Goal: Task Accomplishment & Management: Complete application form

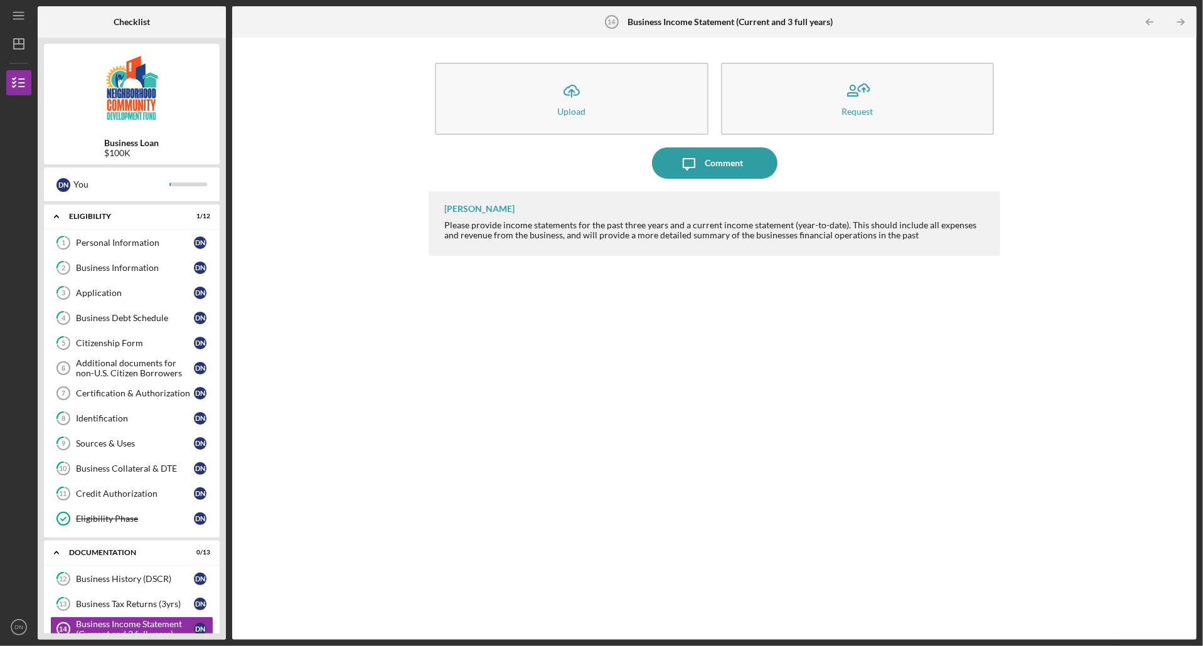
scroll to position [206, 0]
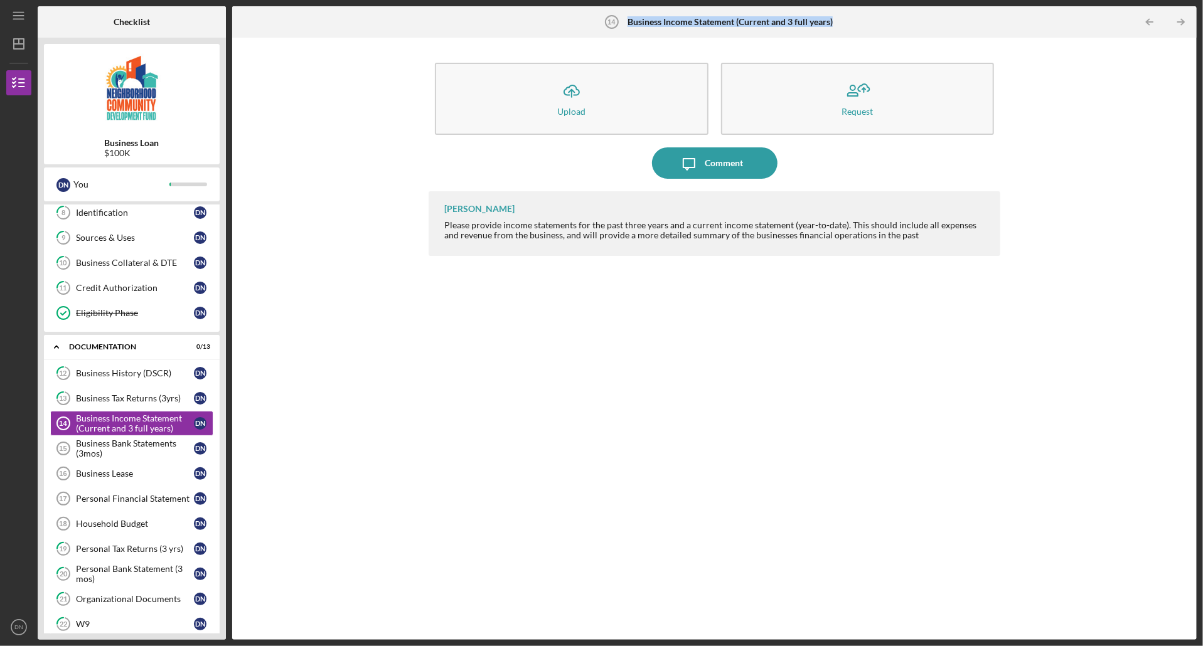
drag, startPoint x: 628, startPoint y: 23, endPoint x: 846, endPoint y: 21, distance: 218.3
copy b "Business Income Statement (Current and 3 full years)"
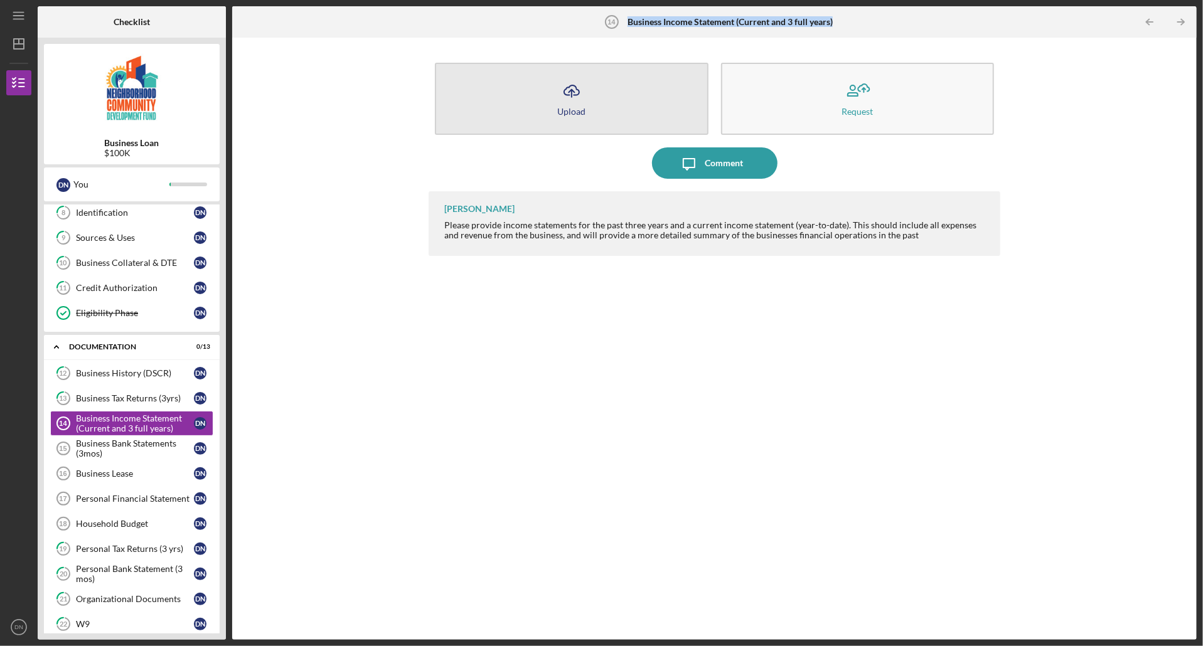
click at [578, 92] on icon "Icon/Upload" at bounding box center [571, 90] width 31 height 31
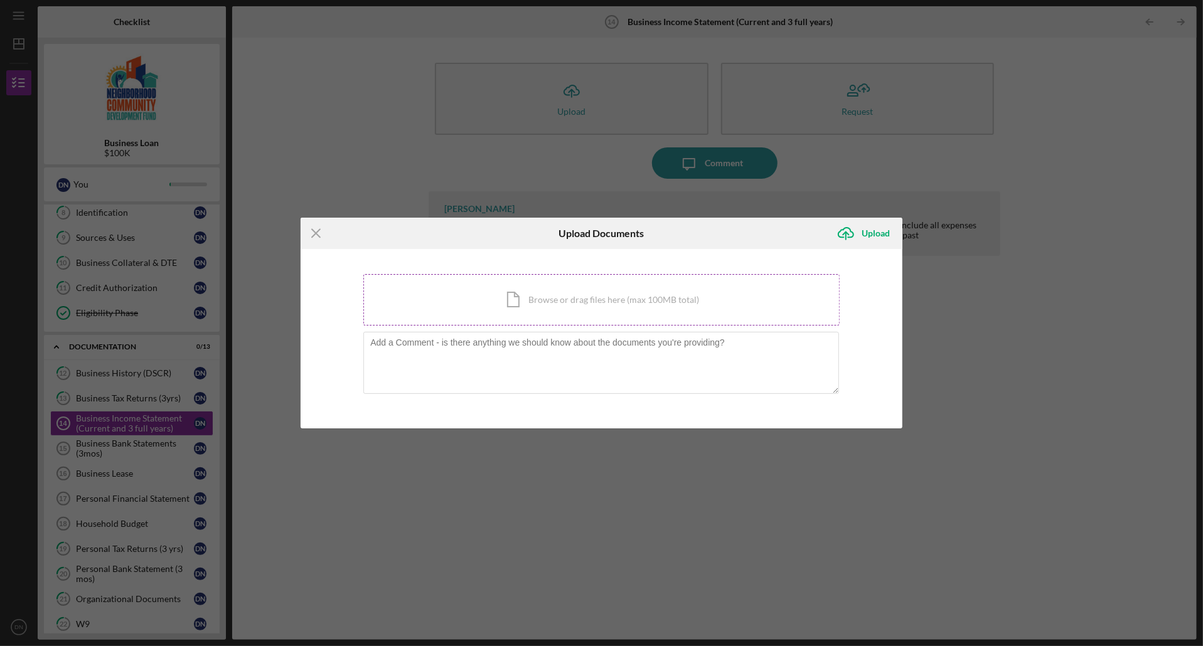
click at [538, 295] on div "Icon/Document Browse or drag files here (max 100MB total) Tap to choose files o…" at bounding box center [601, 299] width 476 height 51
click at [530, 292] on div "Icon/Document Browse or drag files here (max 100MB total) Tap to choose files o…" at bounding box center [601, 299] width 476 height 51
click at [537, 284] on div "Icon/Document Browse or drag files here (max 100MB total) Tap to choose files o…" at bounding box center [601, 299] width 476 height 51
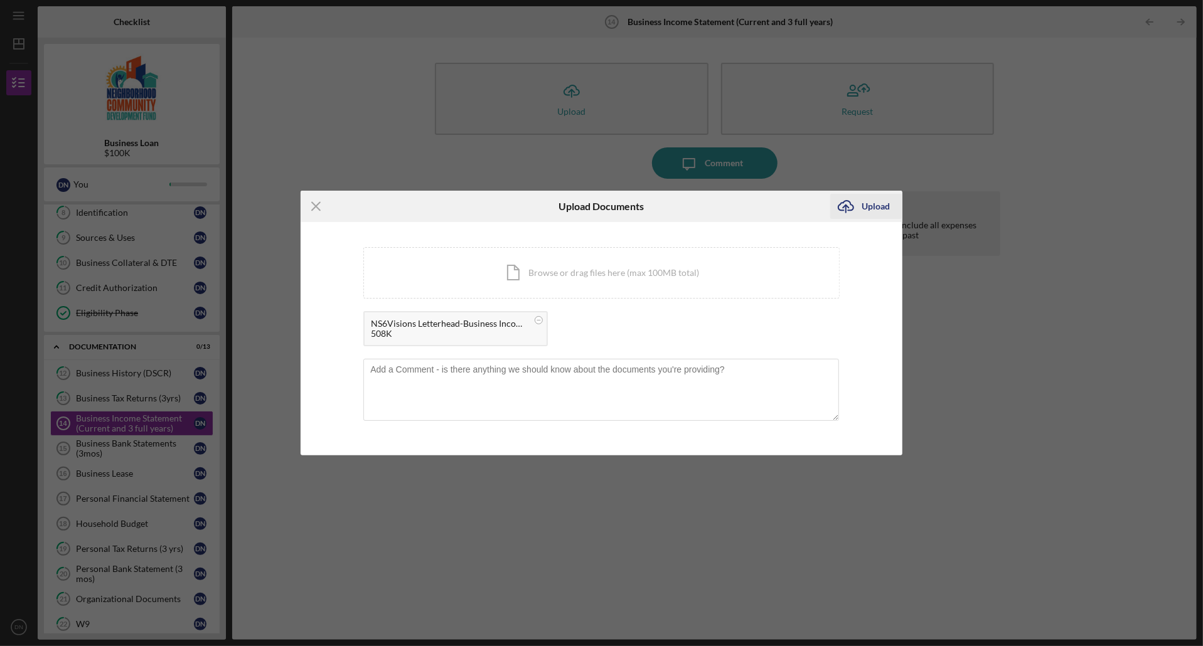
click at [868, 206] on div "Upload" at bounding box center [875, 206] width 28 height 25
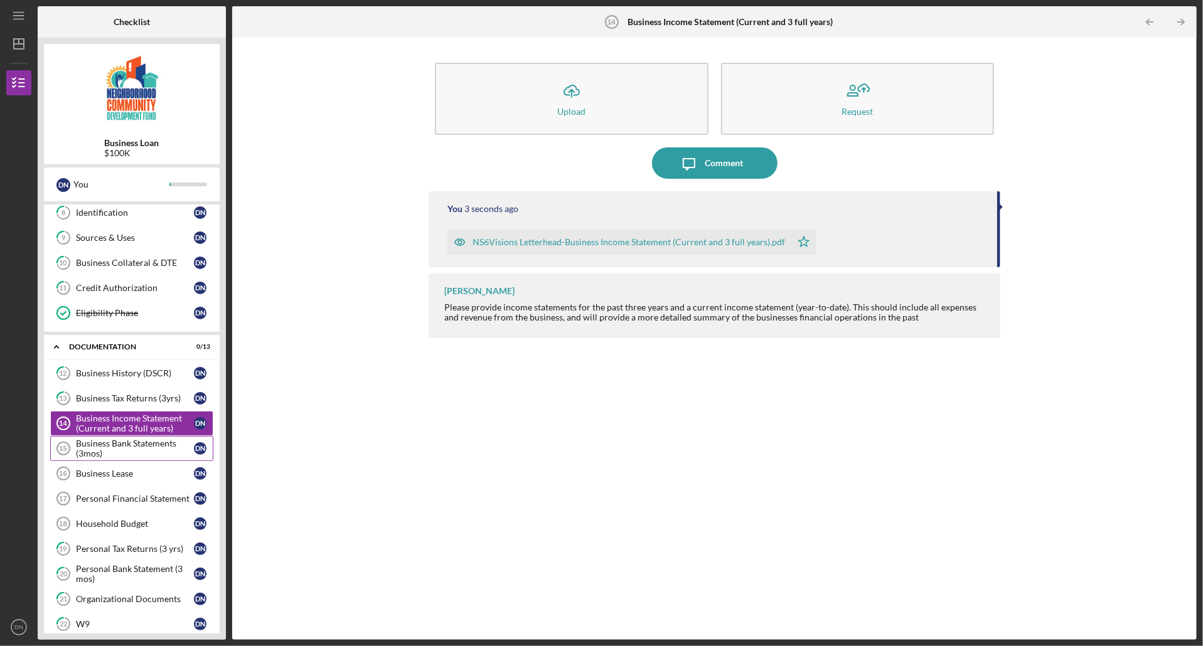
click at [120, 452] on div "Business Bank Statements (3mos)" at bounding box center [135, 448] width 118 height 20
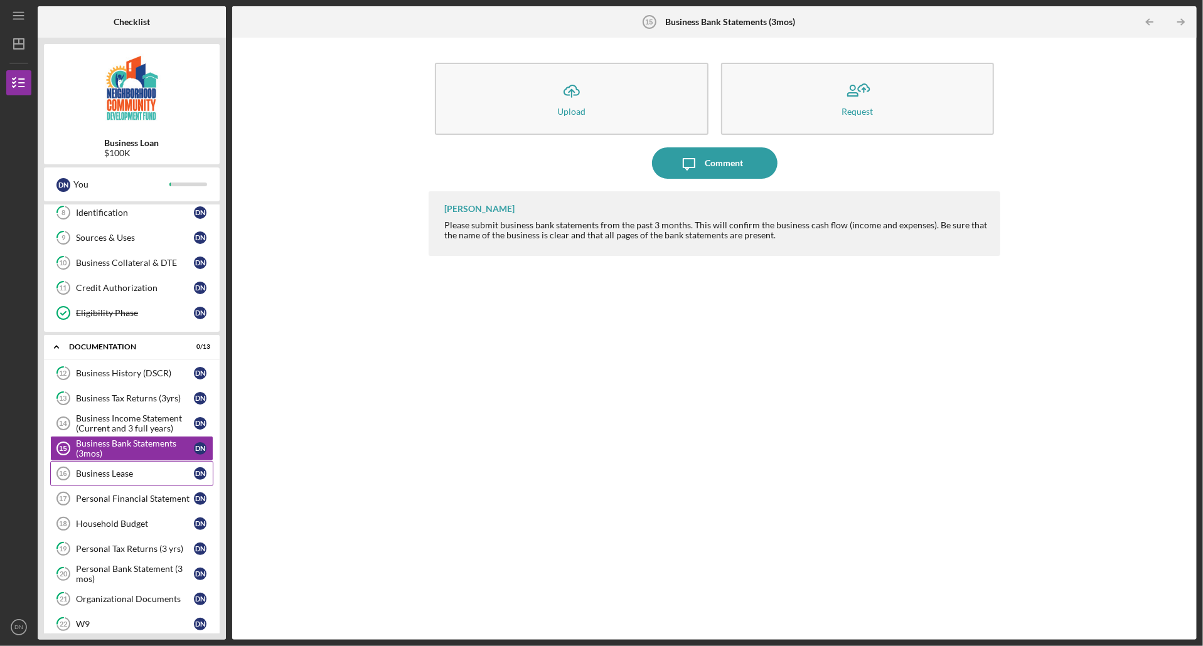
click at [128, 479] on div "Business Lease" at bounding box center [135, 474] width 118 height 10
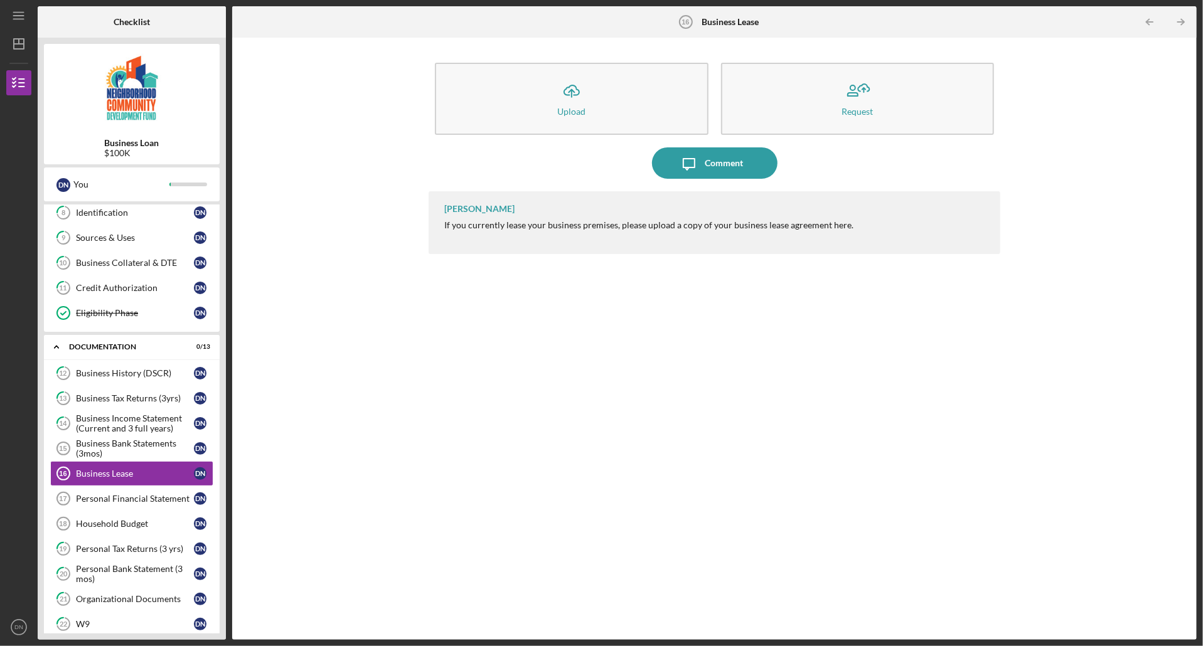
drag, startPoint x: 444, startPoint y: 225, endPoint x: 868, endPoint y: 223, distance: 424.1
copy div "If you currently lease your business premises, please upload a copy of your bus…"
drag, startPoint x: 762, startPoint y: 23, endPoint x: 703, endPoint y: 24, distance: 59.0
click at [703, 24] on div "Business Lease 16 Business Lease" at bounding box center [713, 21] width 321 height 31
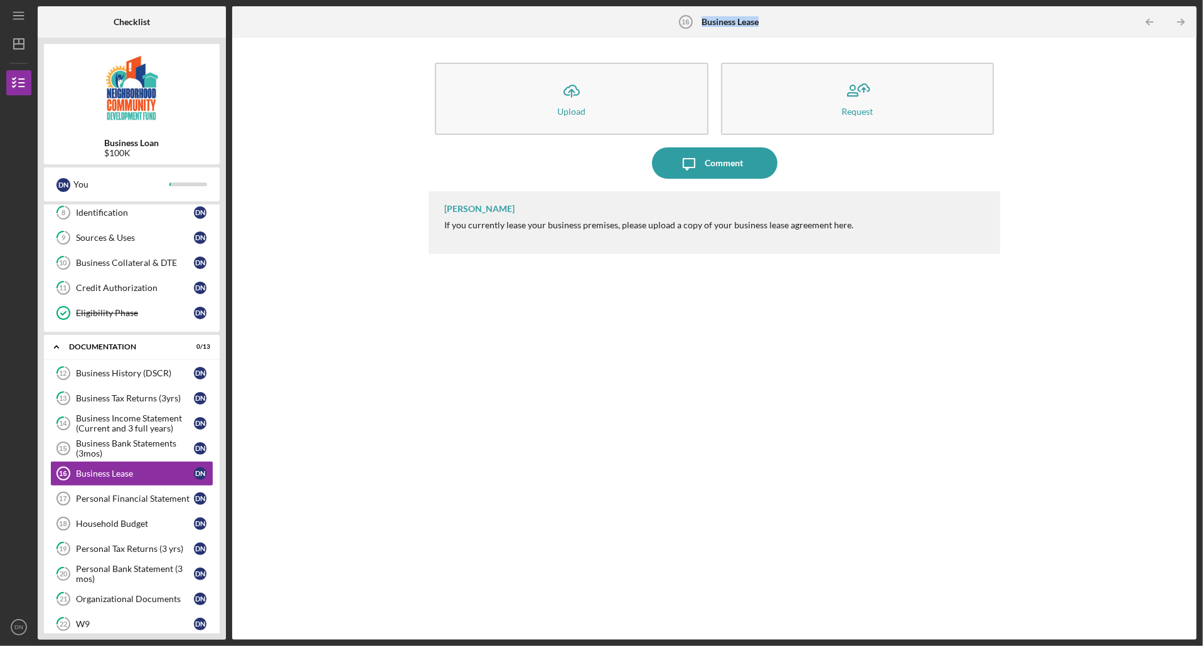
copy b "Business Lease"
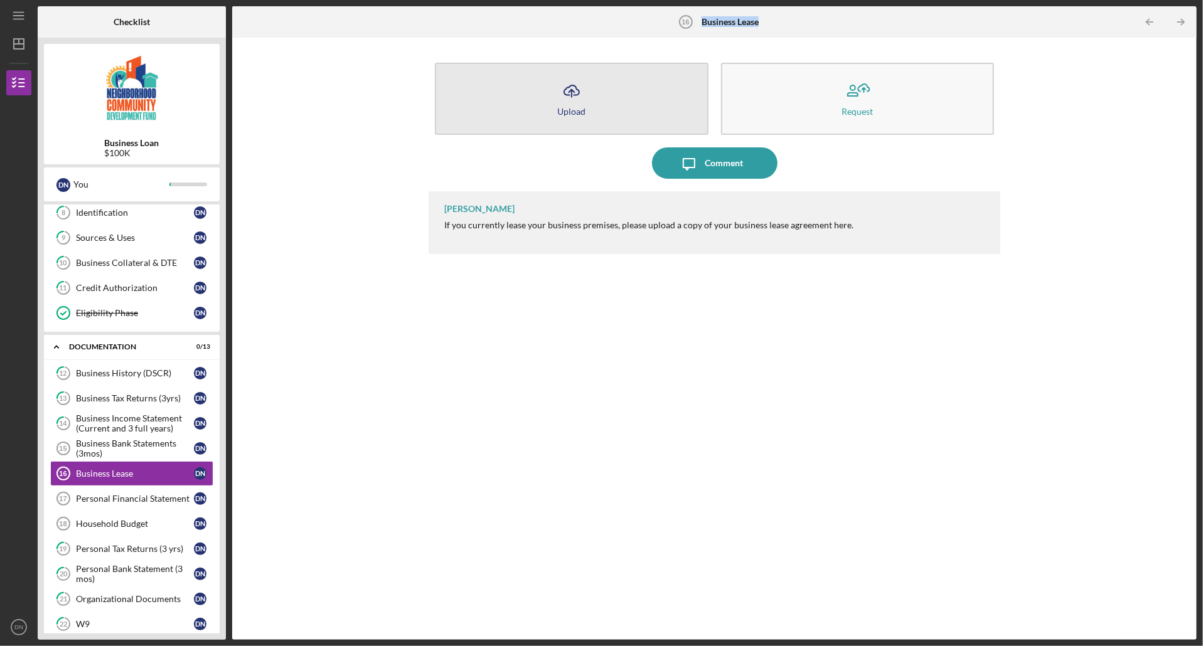
click at [580, 88] on icon "Icon/Upload" at bounding box center [571, 90] width 31 height 31
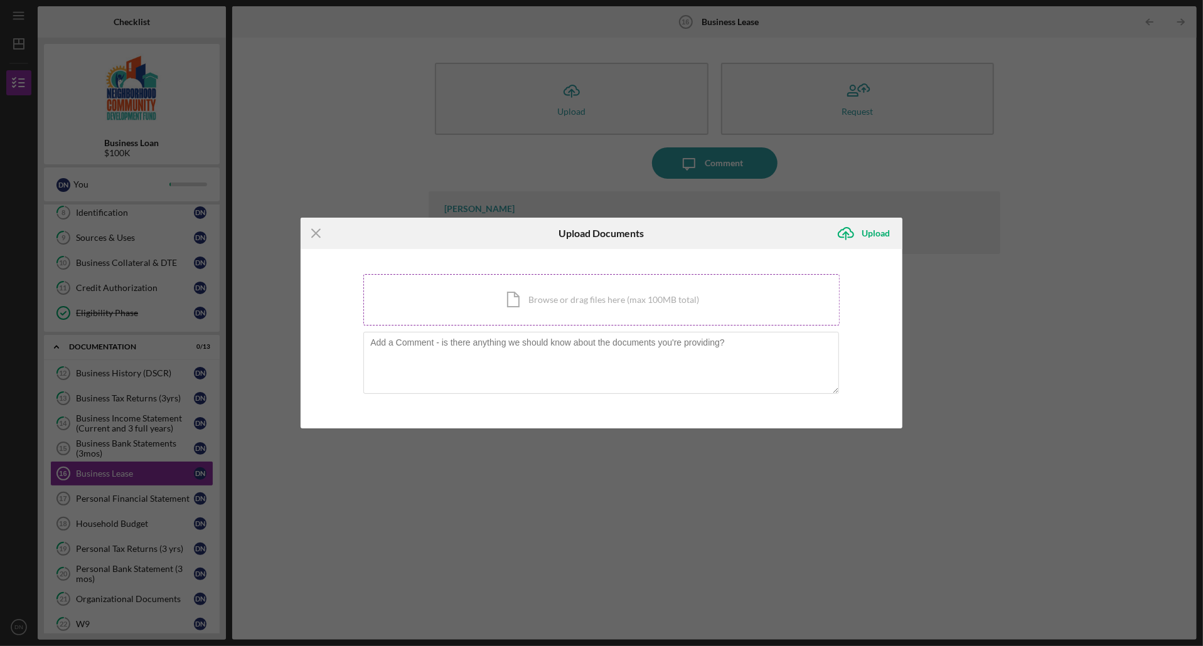
click at [518, 299] on div "Icon/Document Browse or drag files here (max 100MB total) Tap to choose files o…" at bounding box center [601, 299] width 476 height 51
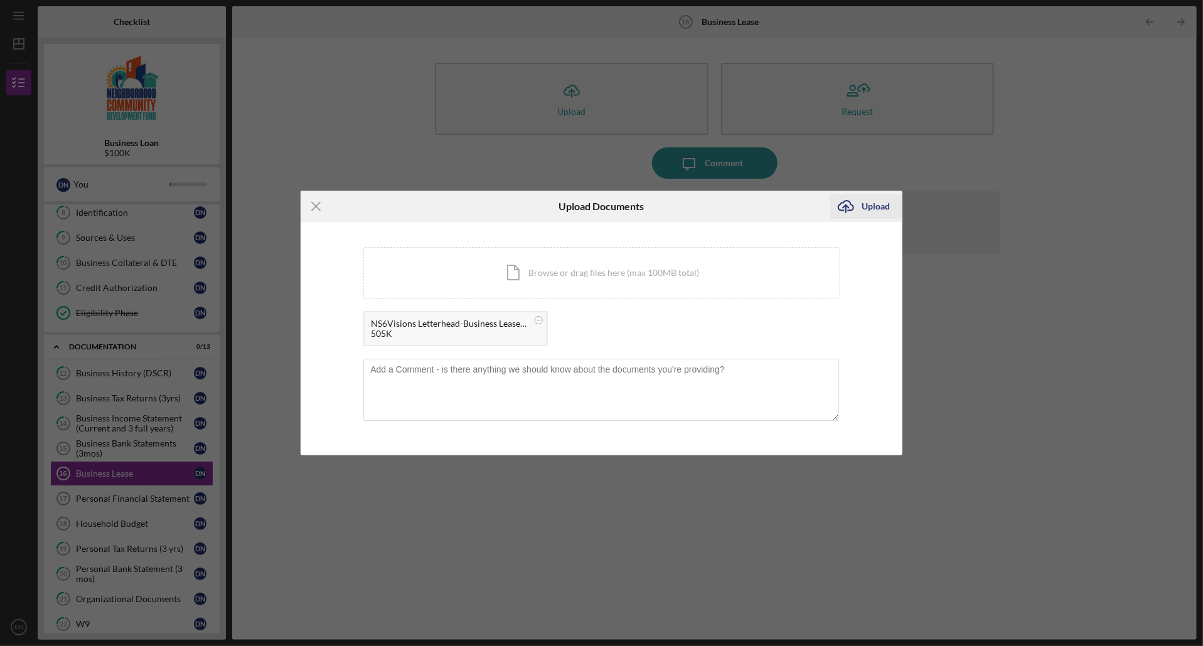
click at [883, 202] on div "Upload" at bounding box center [875, 206] width 28 height 25
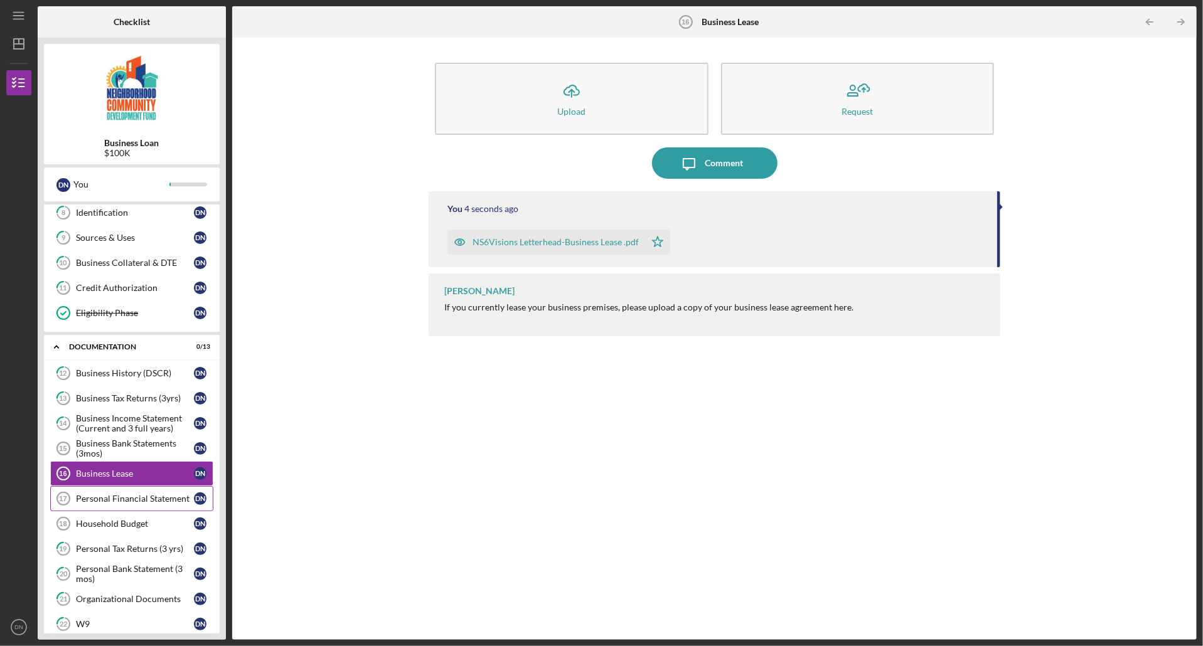
click at [131, 499] on link "Personal Financial Statement 17 Personal Financial Statement D N" at bounding box center [131, 498] width 163 height 25
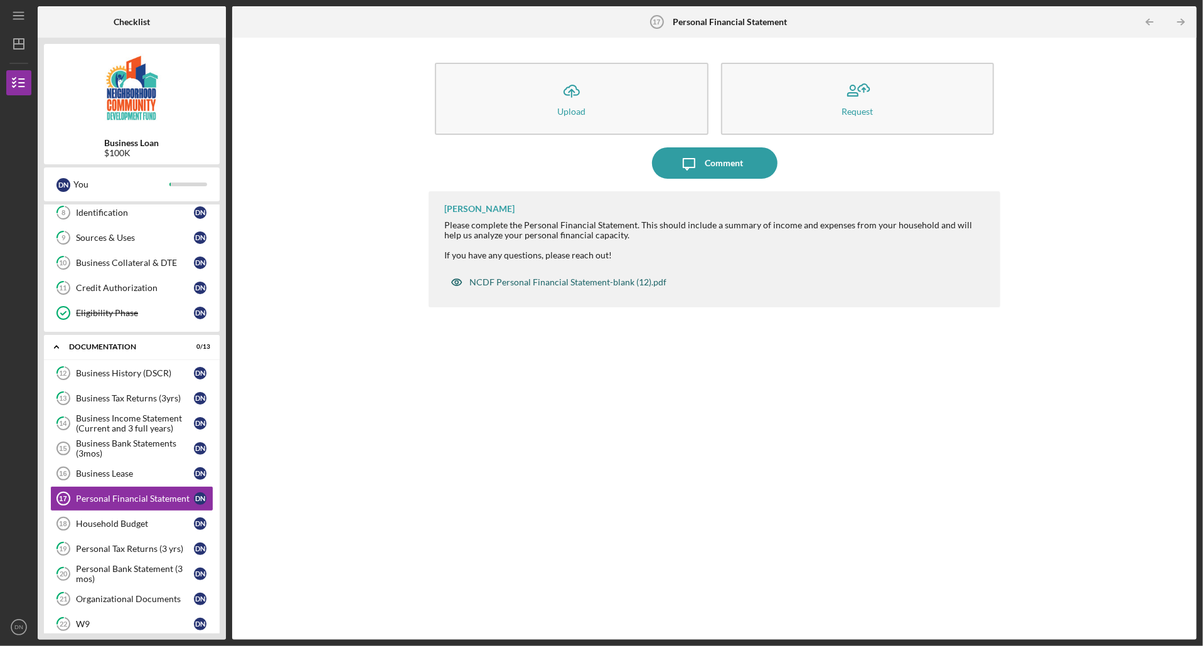
click at [583, 287] on div "NCDF Personal Financial Statement-blank (12).pdf" at bounding box center [567, 282] width 197 height 10
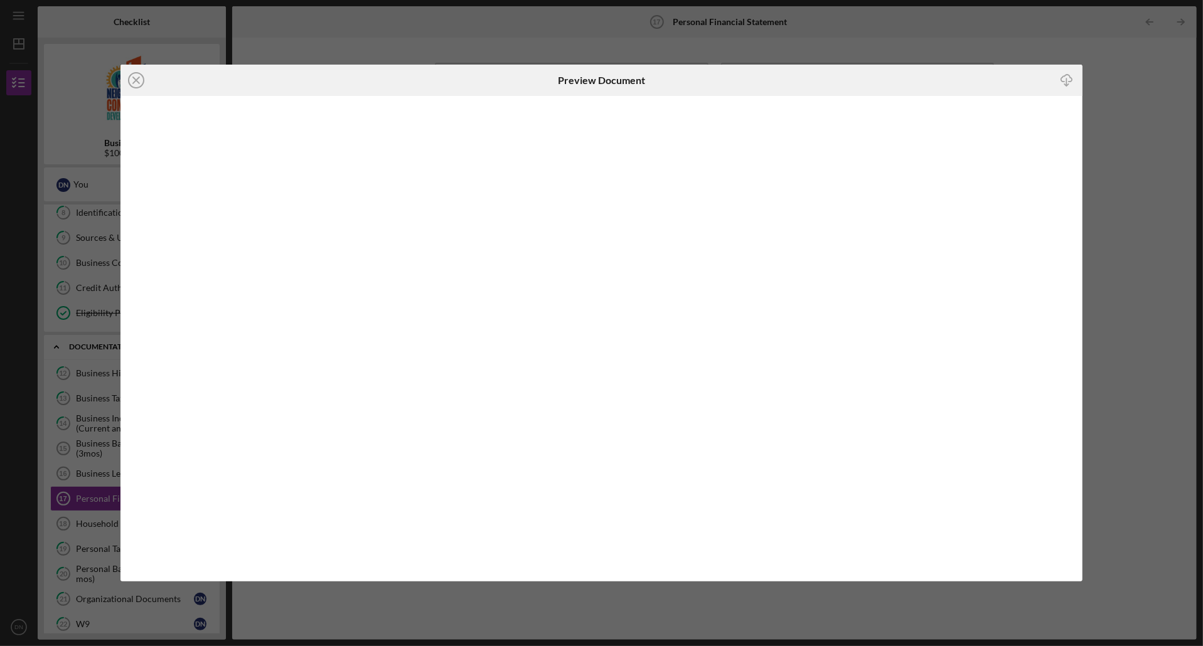
click at [1065, 81] on icon "Icon/Download" at bounding box center [1067, 80] width 28 height 28
click at [133, 77] on line at bounding box center [136, 80] width 6 height 6
